Goal: Navigation & Orientation: Find specific page/section

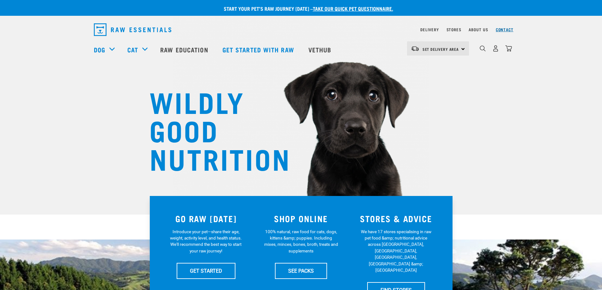
click at [504, 28] on link "Contact" at bounding box center [505, 29] width 18 height 2
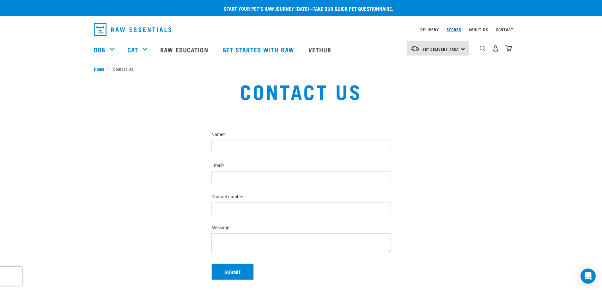
click at [455, 30] on link "Stores" at bounding box center [453, 29] width 15 height 2
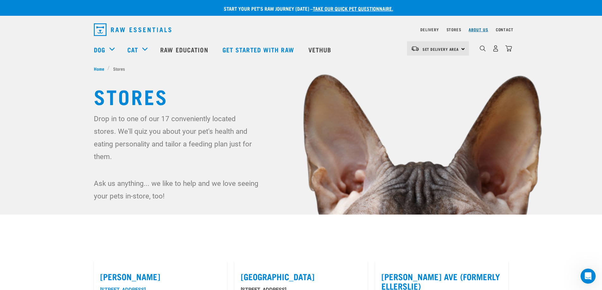
click at [474, 29] on link "About Us" at bounding box center [478, 29] width 19 height 2
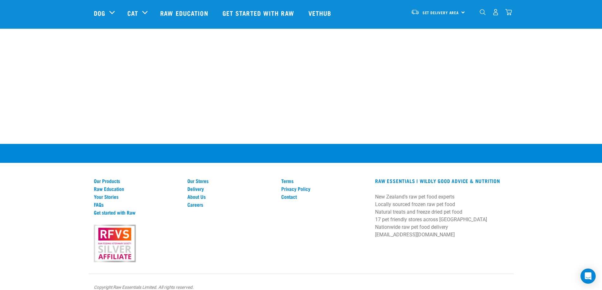
scroll to position [893, 0]
